Goal: Task Accomplishment & Management: Manage account settings

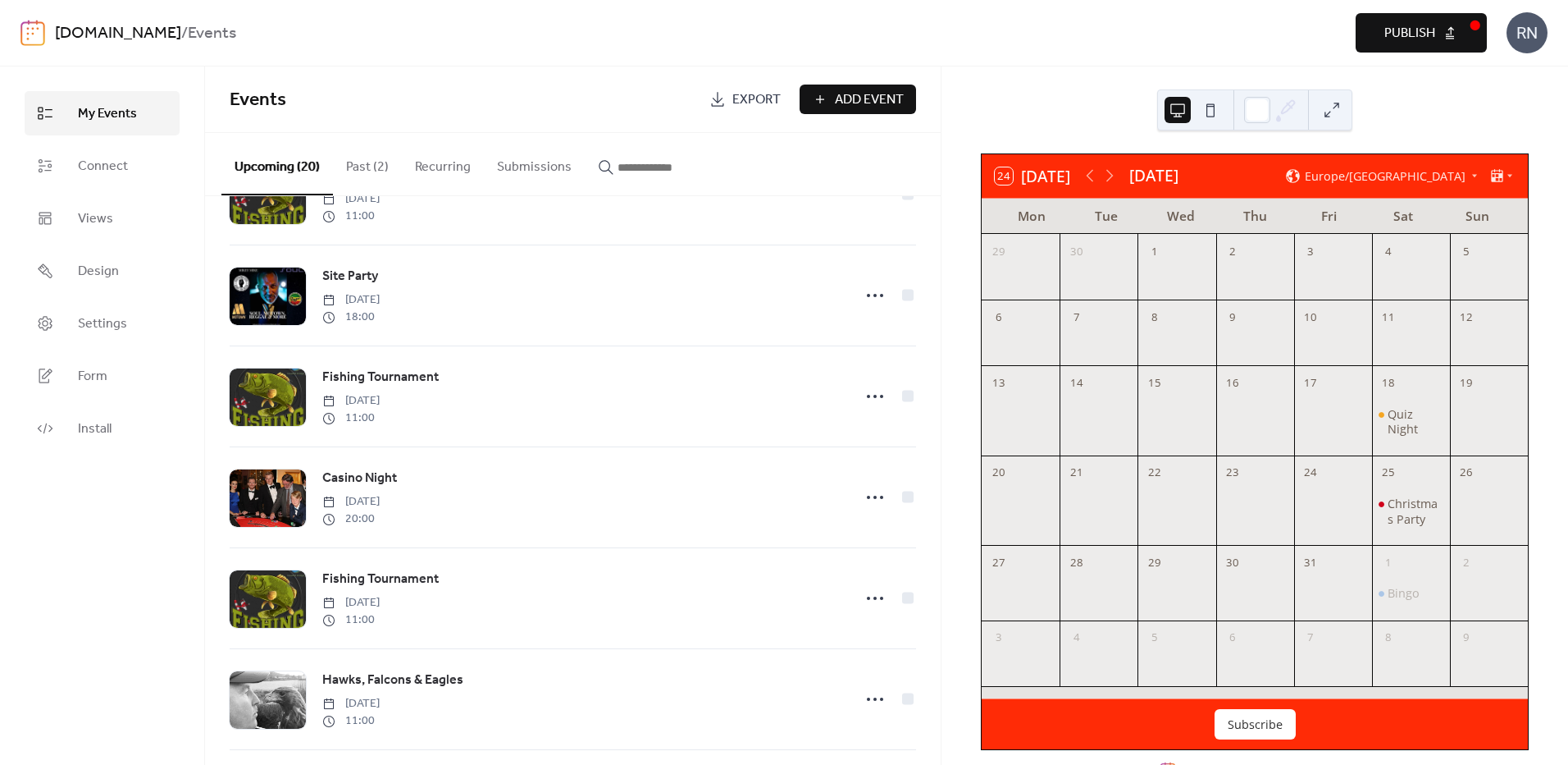
scroll to position [1231, 0]
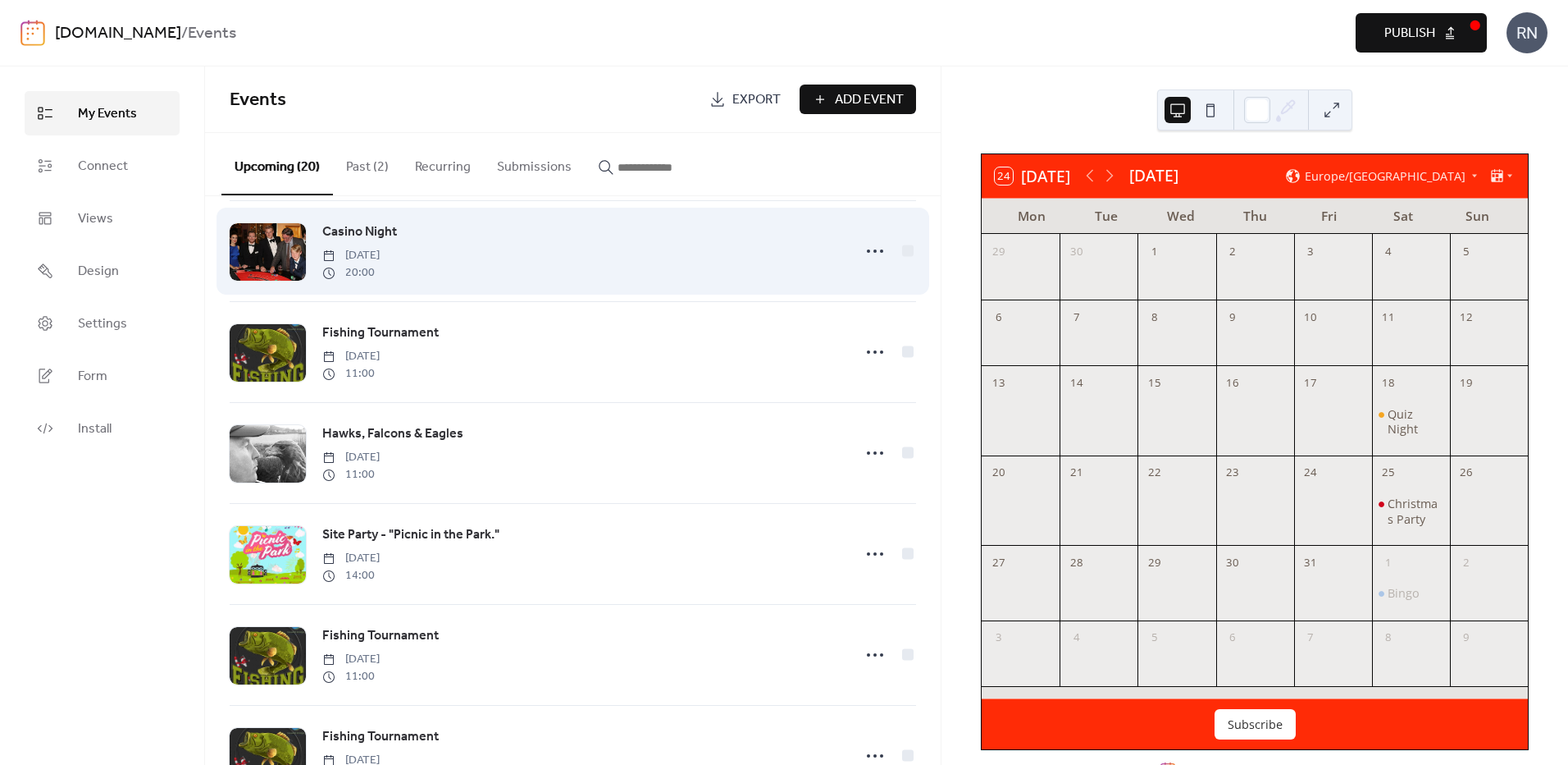
click at [269, 251] on div at bounding box center [268, 251] width 76 height 57
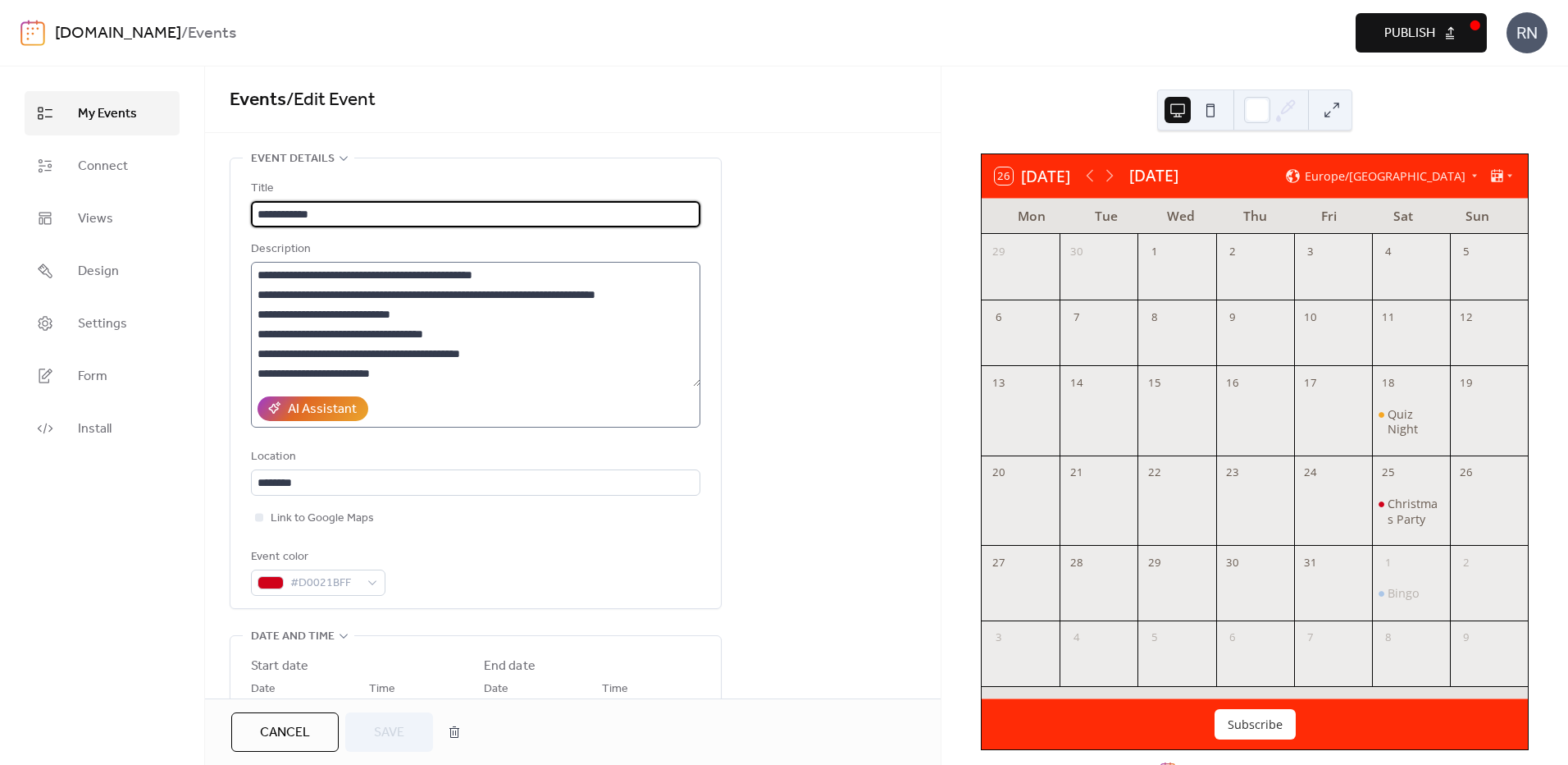
scroll to position [59, 0]
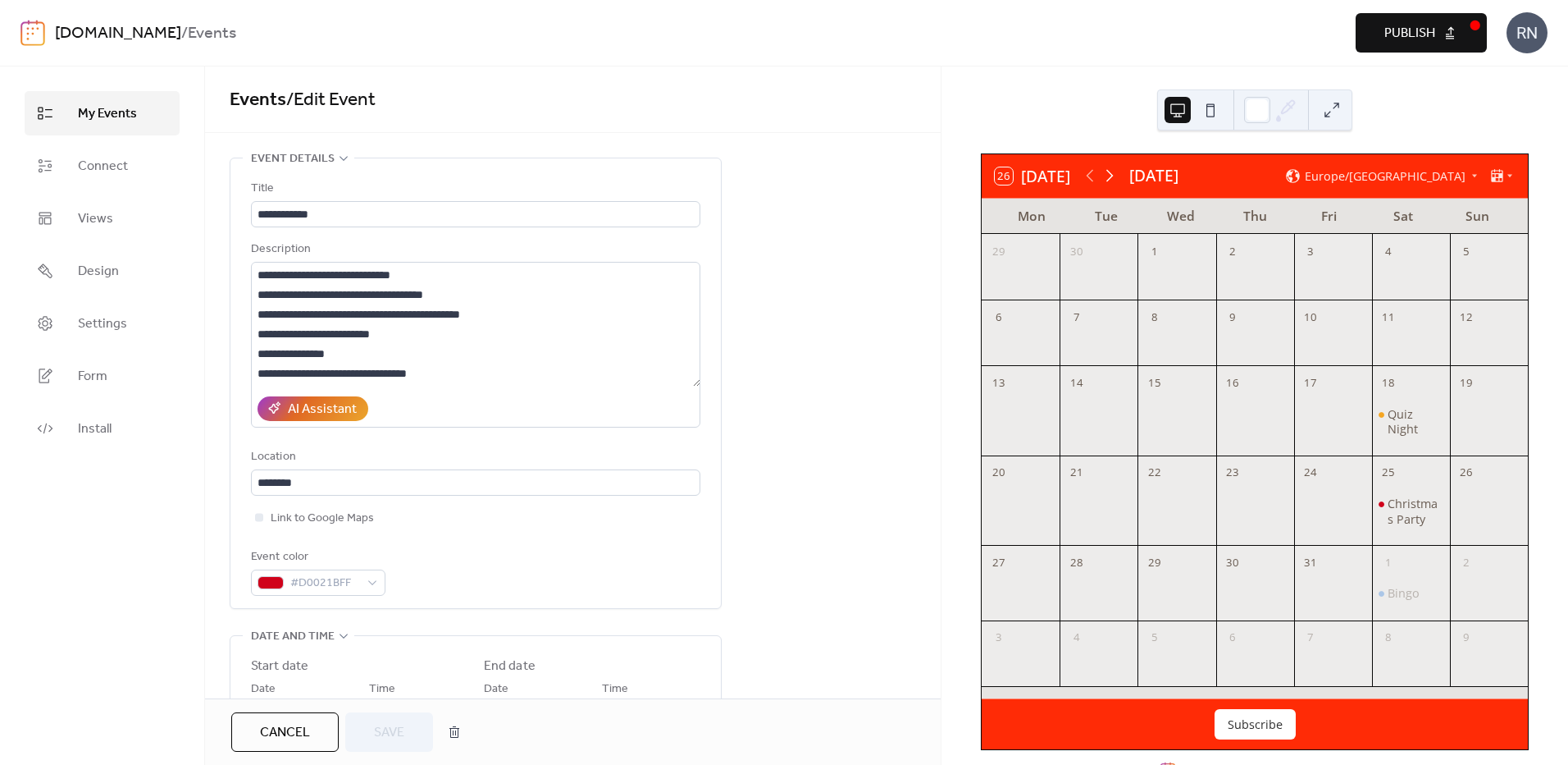
click at [1110, 179] on icon at bounding box center [1109, 175] width 19 height 19
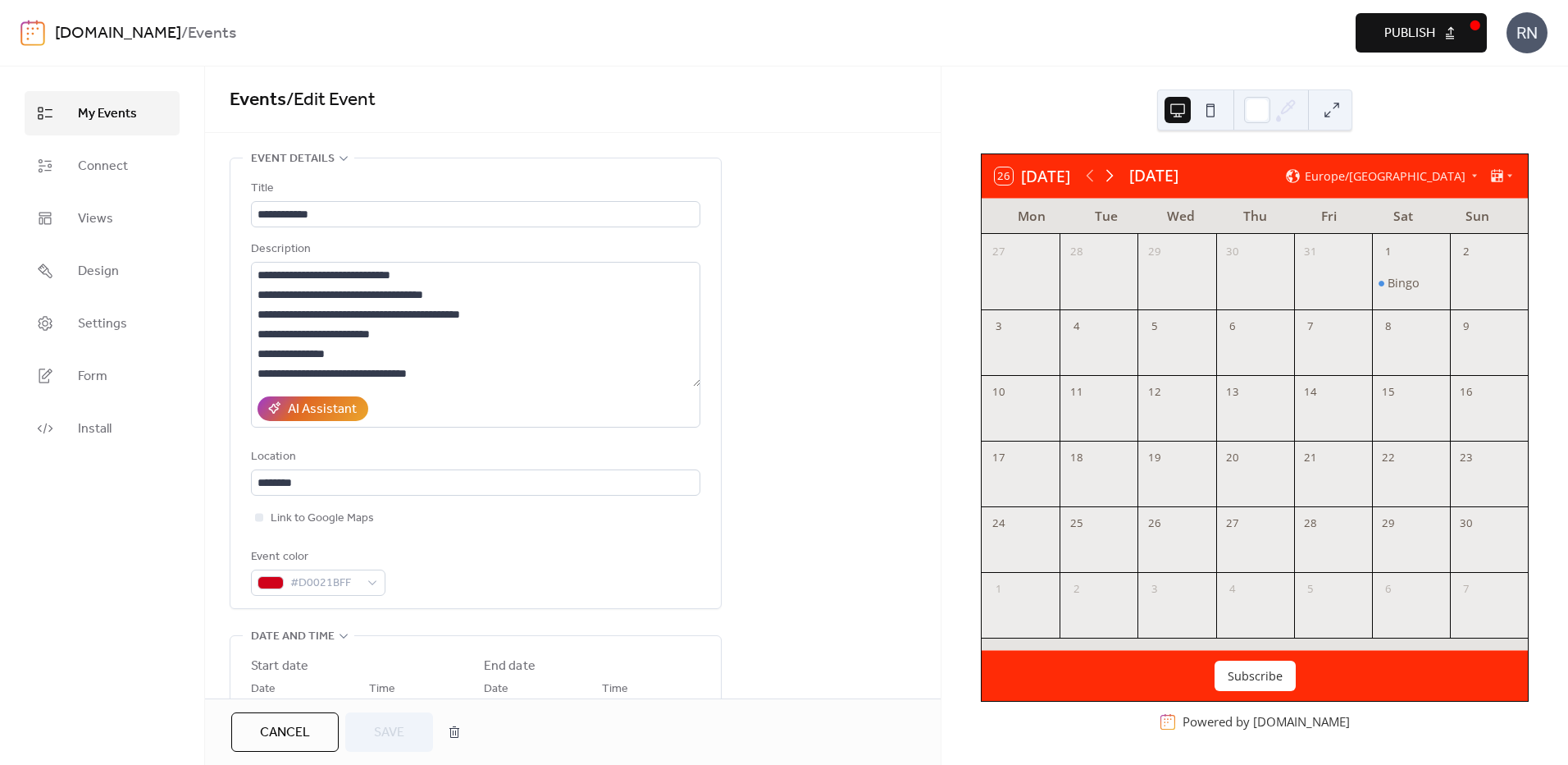
click at [1110, 179] on icon at bounding box center [1109, 175] width 19 height 19
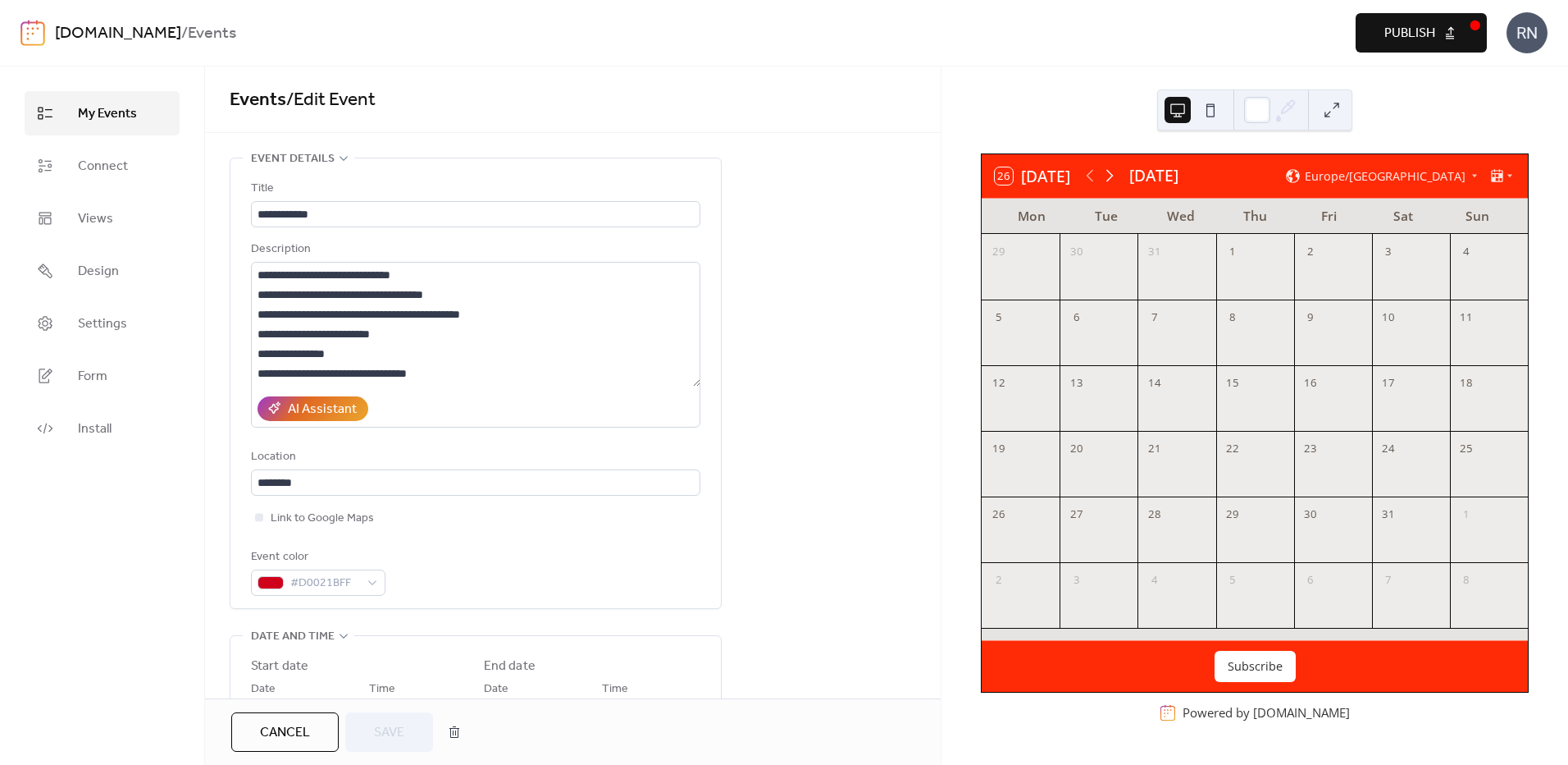
click at [1110, 179] on icon at bounding box center [1109, 175] width 19 height 19
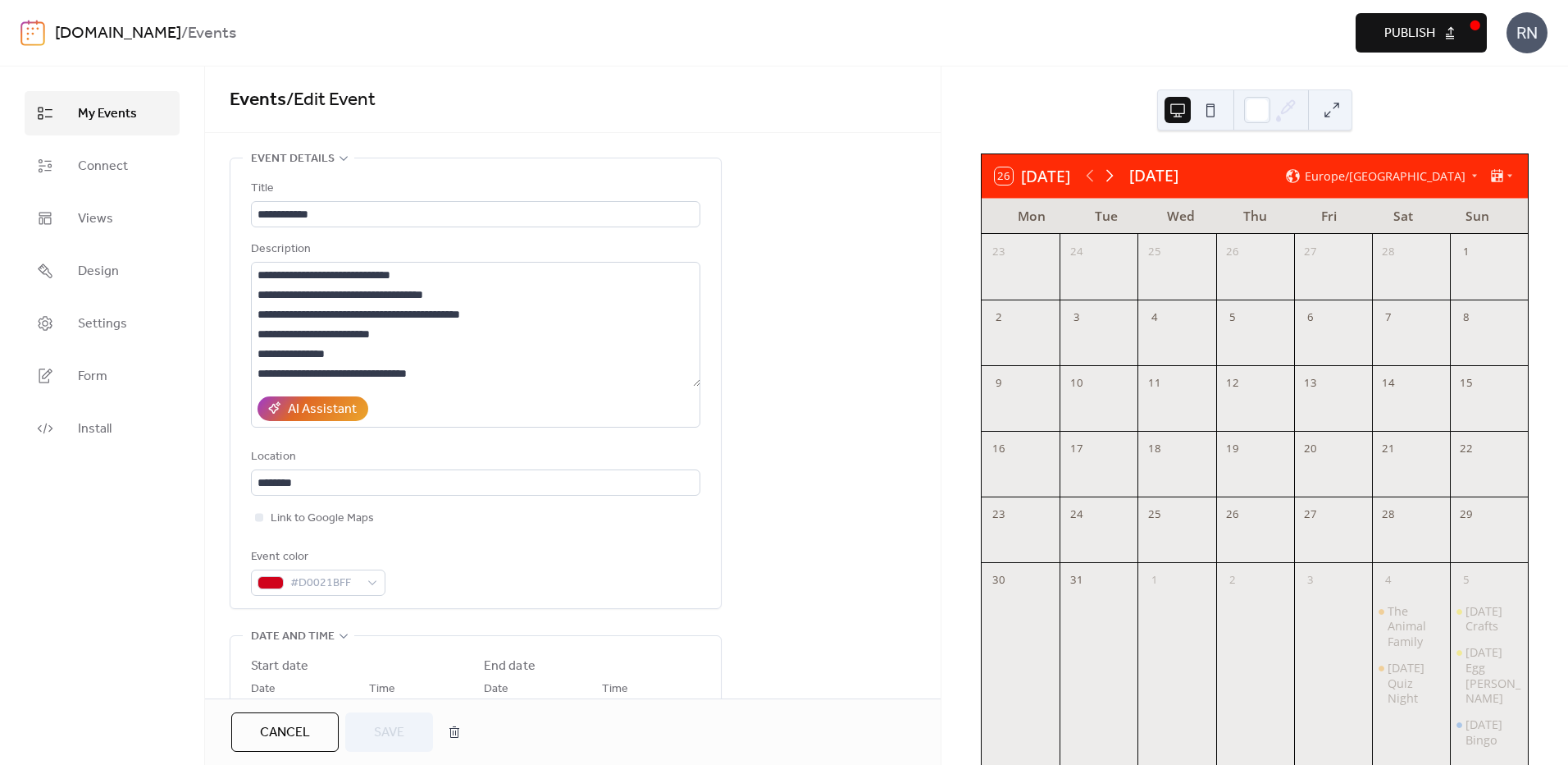
click at [1110, 179] on icon at bounding box center [1109, 175] width 19 height 19
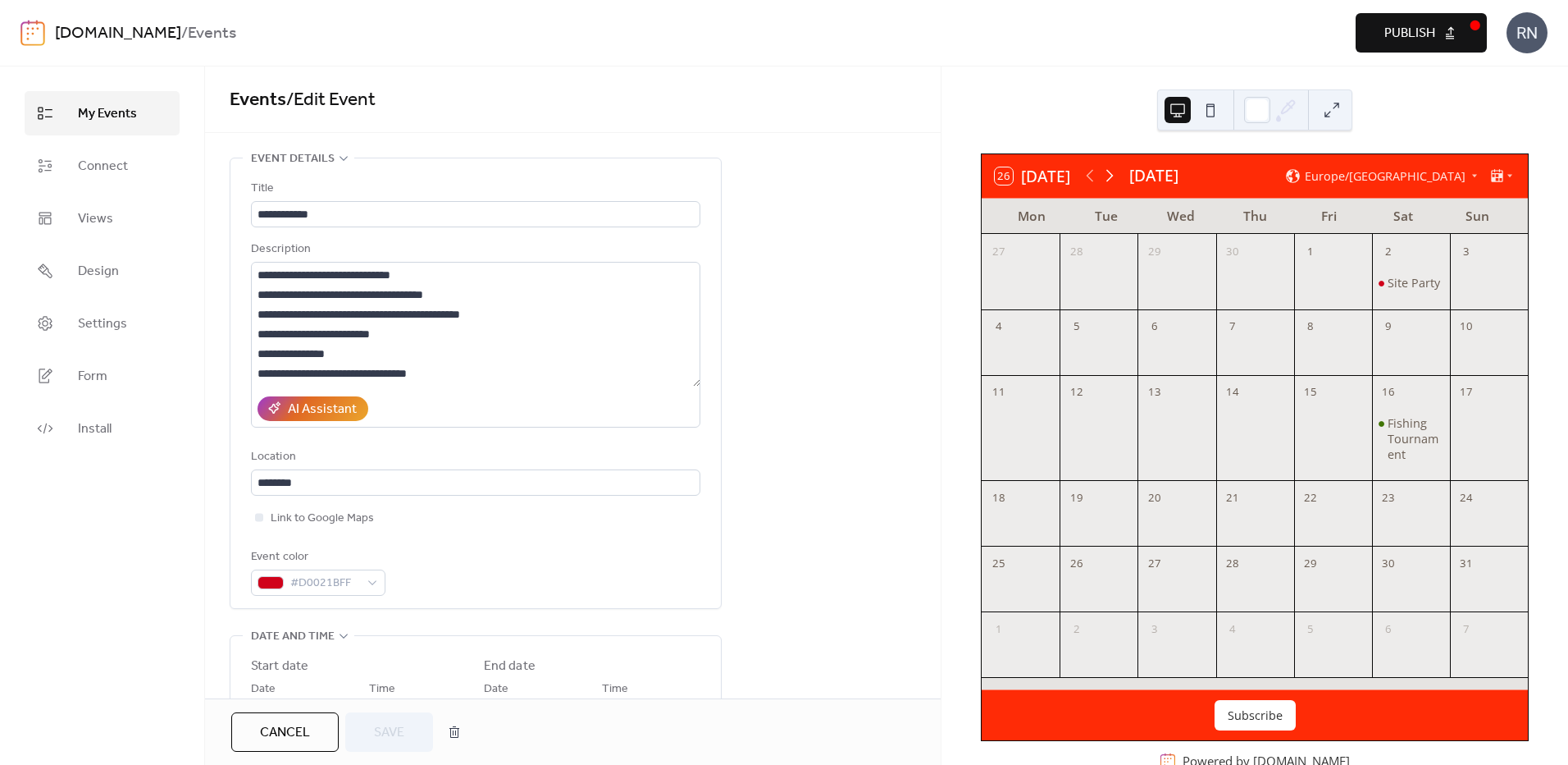
click at [1110, 179] on icon at bounding box center [1109, 175] width 19 height 19
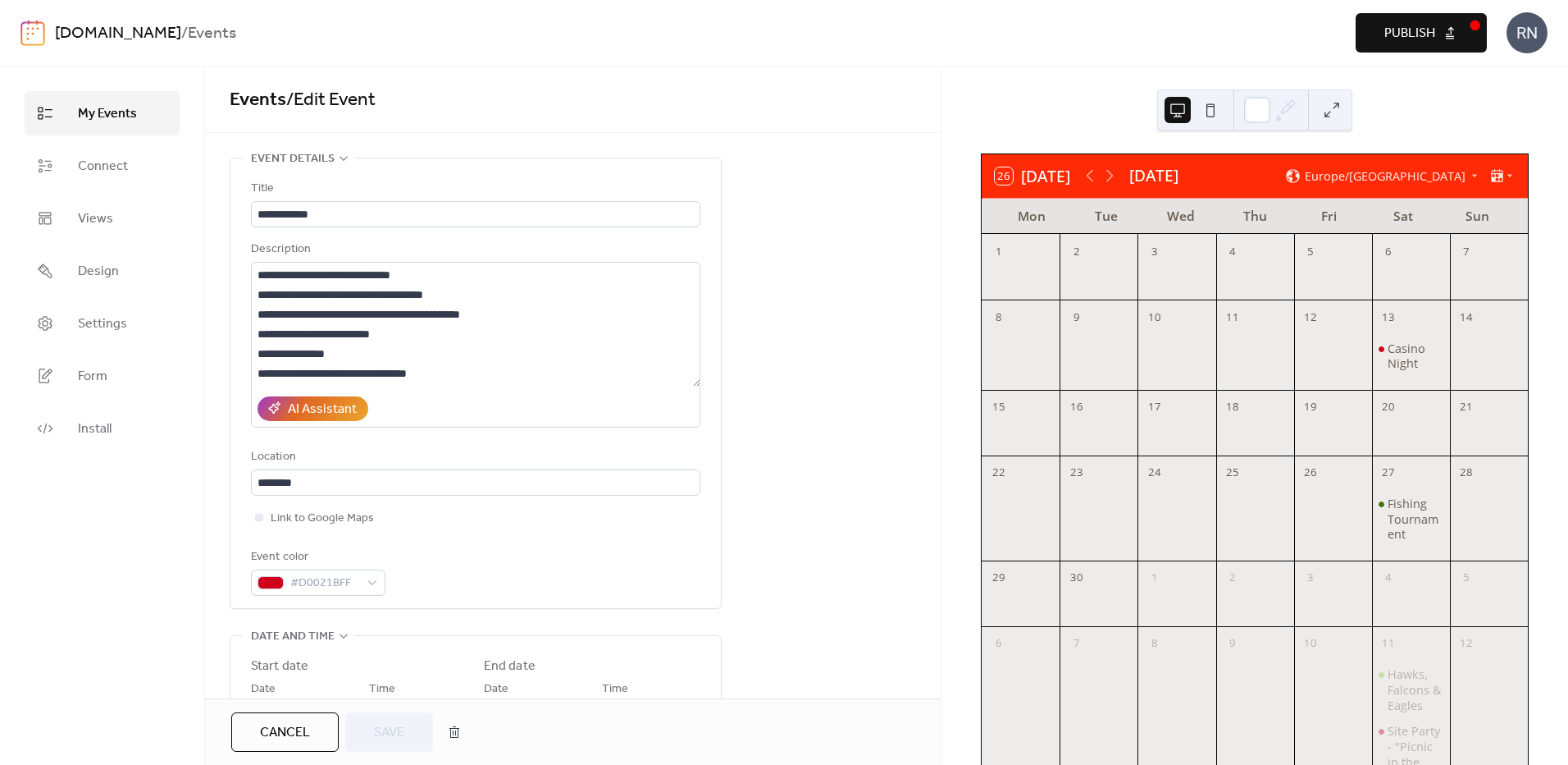
click at [1386, 338] on div "Casino Night" at bounding box center [1411, 357] width 78 height 52
click at [1388, 350] on div "Casino Night" at bounding box center [1415, 356] width 56 height 30
